Goal: Task Accomplishment & Management: Manage account settings

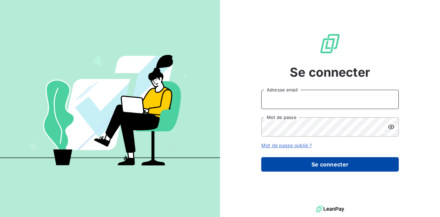
type input "[EMAIL_ADDRESS][DOMAIN_NAME]"
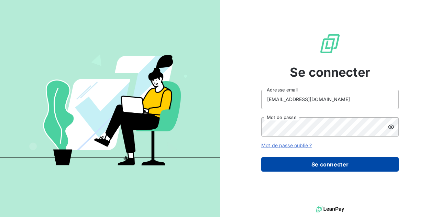
click at [336, 159] on button "Se connecter" at bounding box center [330, 164] width 138 height 14
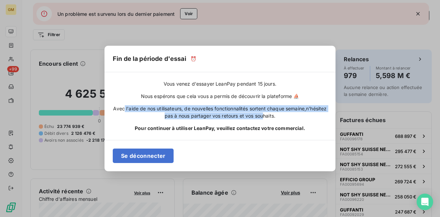
drag, startPoint x: 133, startPoint y: 108, endPoint x: 273, endPoint y: 115, distance: 140.1
click at [273, 115] on div "Avec l'aide de nos utilisateurs, de nouvelles fonctionnalités sortent chaque se…" at bounding box center [220, 112] width 215 height 14
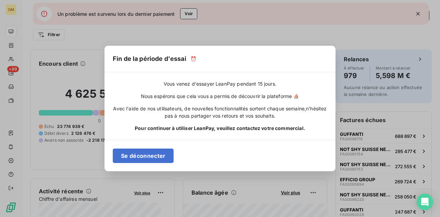
click at [285, 128] on span "Pour continuer à utiliser LeanPay, veuillez contactez votre commercial." at bounding box center [220, 128] width 171 height 7
click at [254, 133] on div "Vous venez d'essayer LeanPay pendant 15 jours. Nous espérons que cela vous a pe…" at bounding box center [220, 105] width 231 height 67
click at [195, 15] on div "Fin de la période d'essai ⏰ Vous venez d'essayer LeanPay pendant 15 jours. Nous…" at bounding box center [220, 108] width 440 height 217
click at [192, 15] on div "Fin de la période d'essai ⏰ Vous venez d'essayer LeanPay pendant 15 jours. Nous…" at bounding box center [220, 108] width 440 height 217
